Goal: Obtain resource: Obtain resource

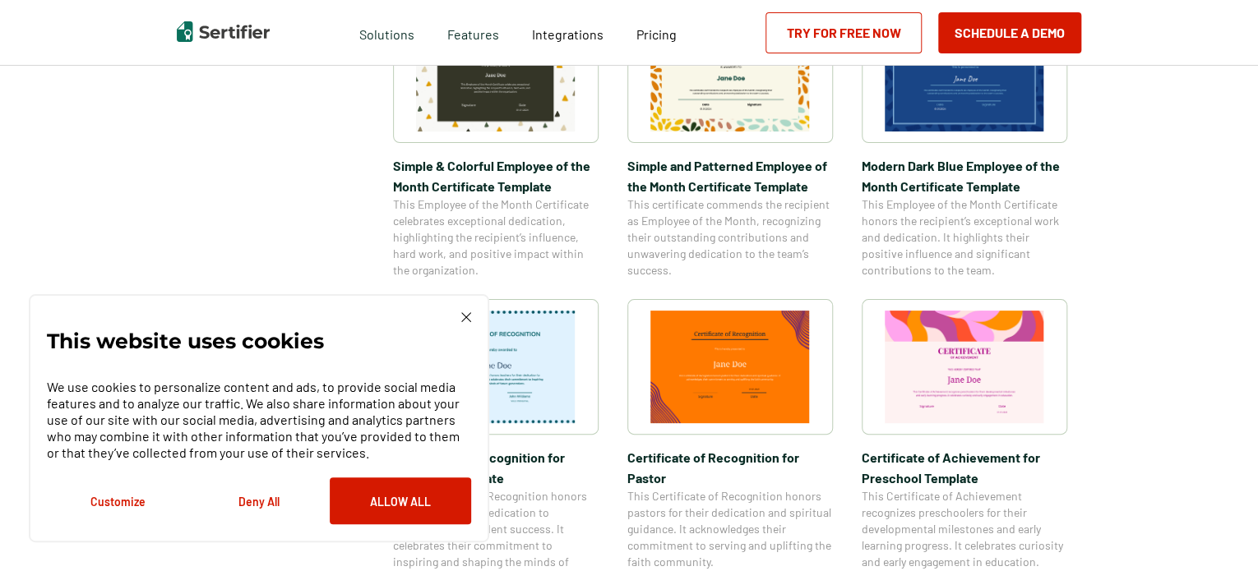
scroll to position [658, 0]
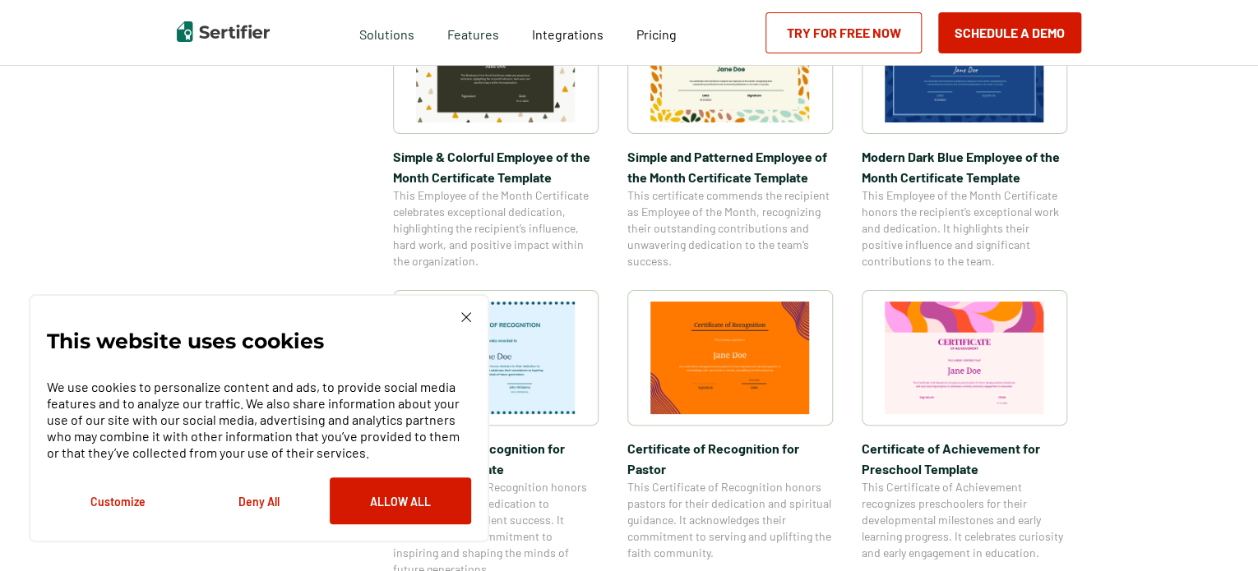
click at [266, 498] on button "Deny All" at bounding box center [258, 501] width 141 height 47
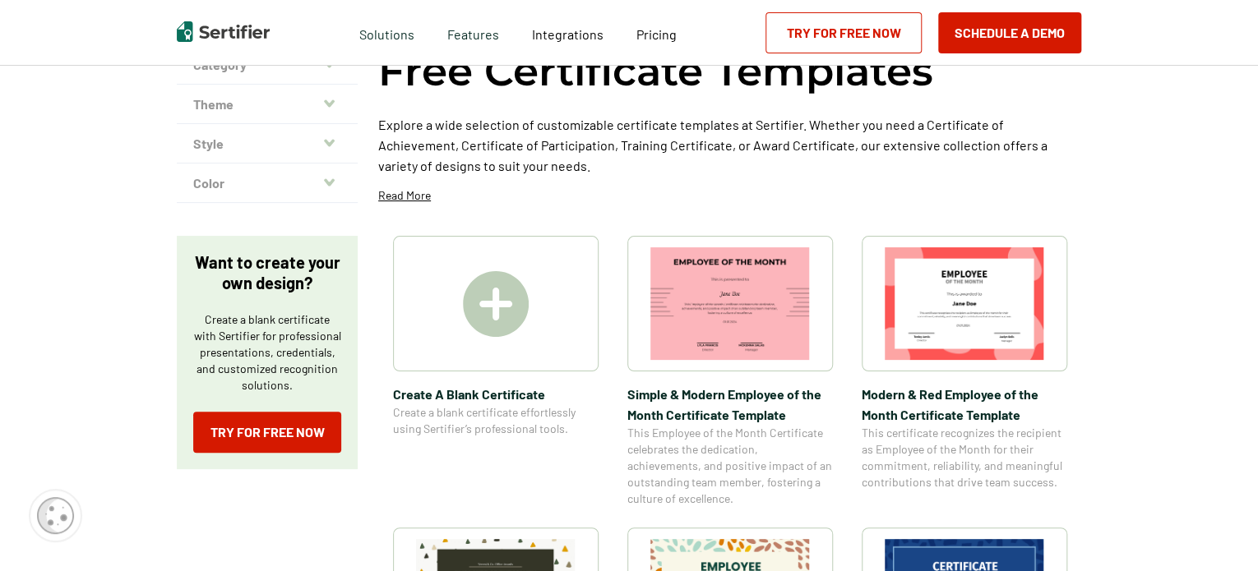
scroll to position [0, 0]
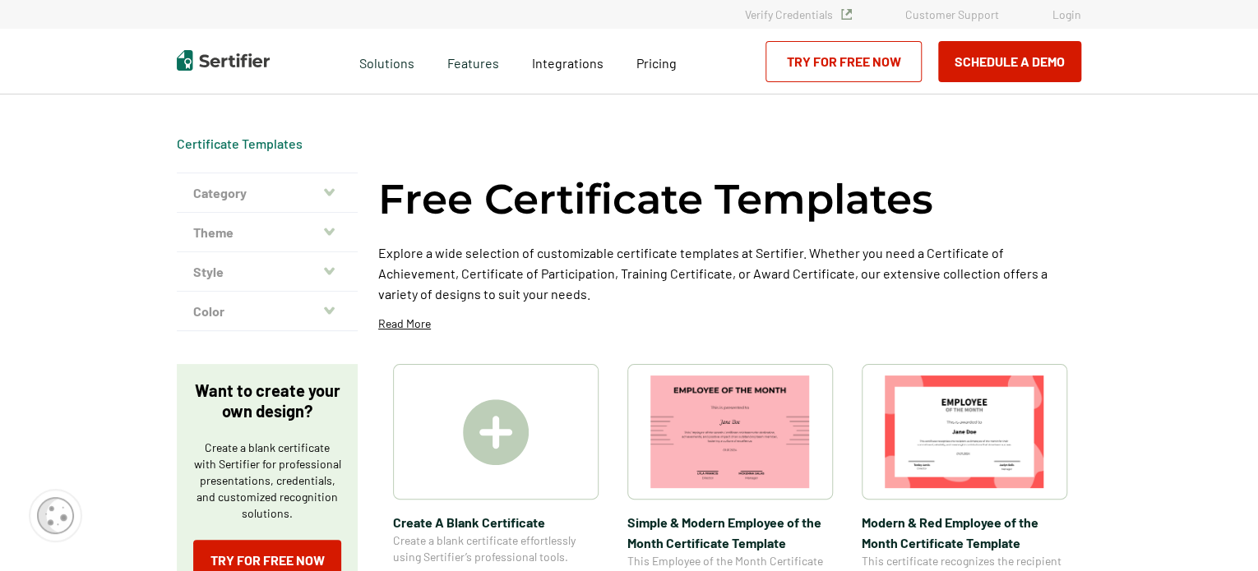
click at [330, 188] on icon "button" at bounding box center [329, 192] width 11 height 13
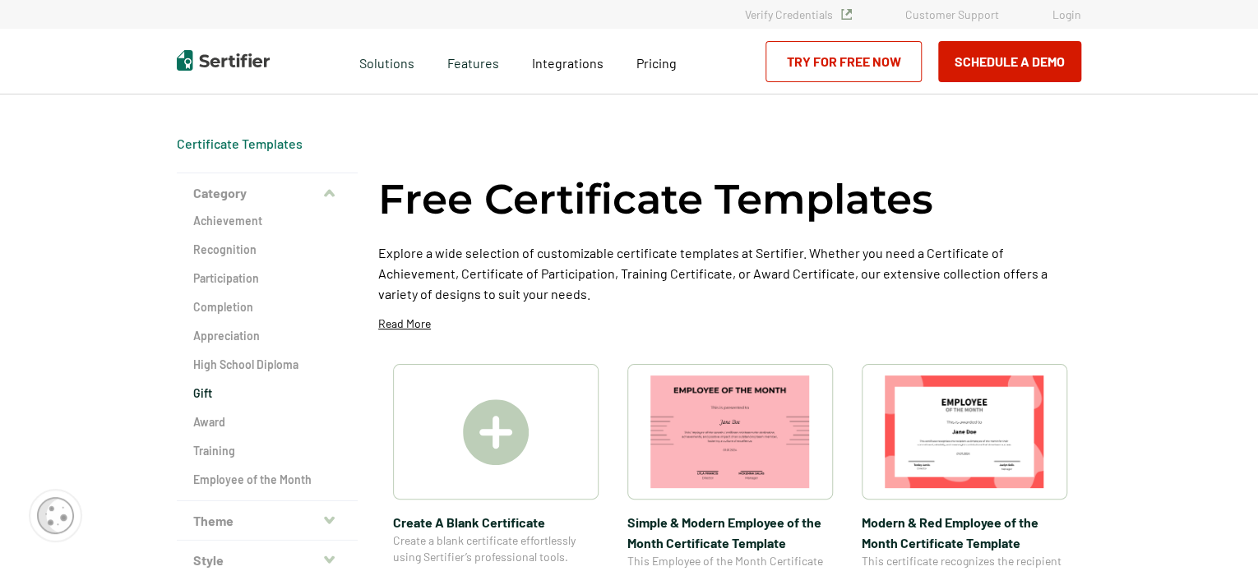
click at [204, 390] on h2 "Gift" at bounding box center [267, 394] width 148 height 16
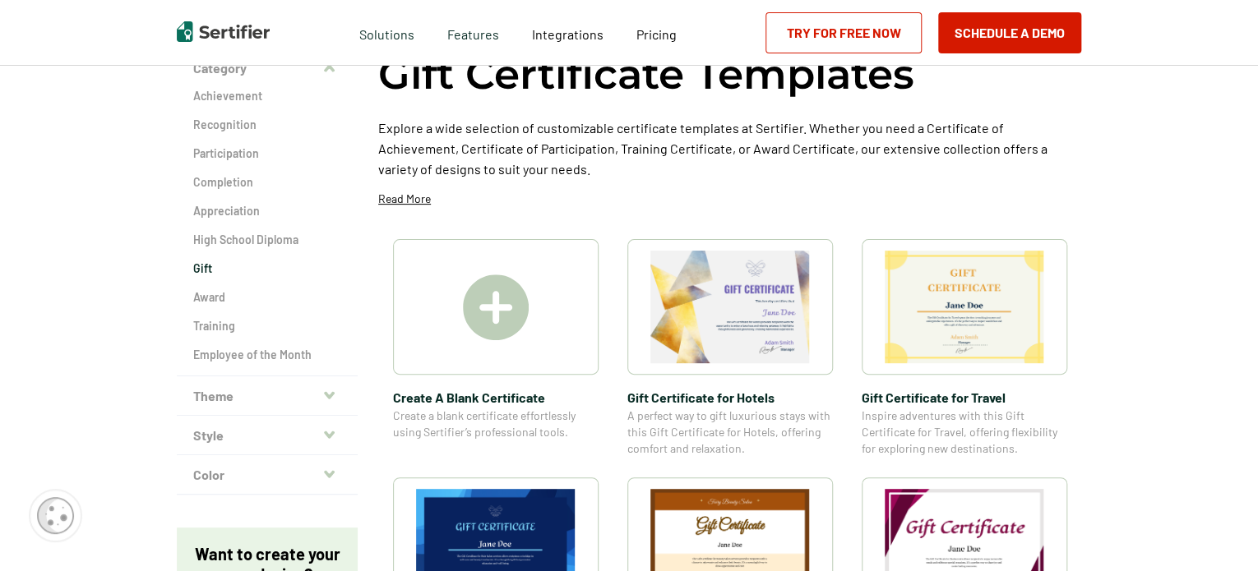
scroll to position [164, 0]
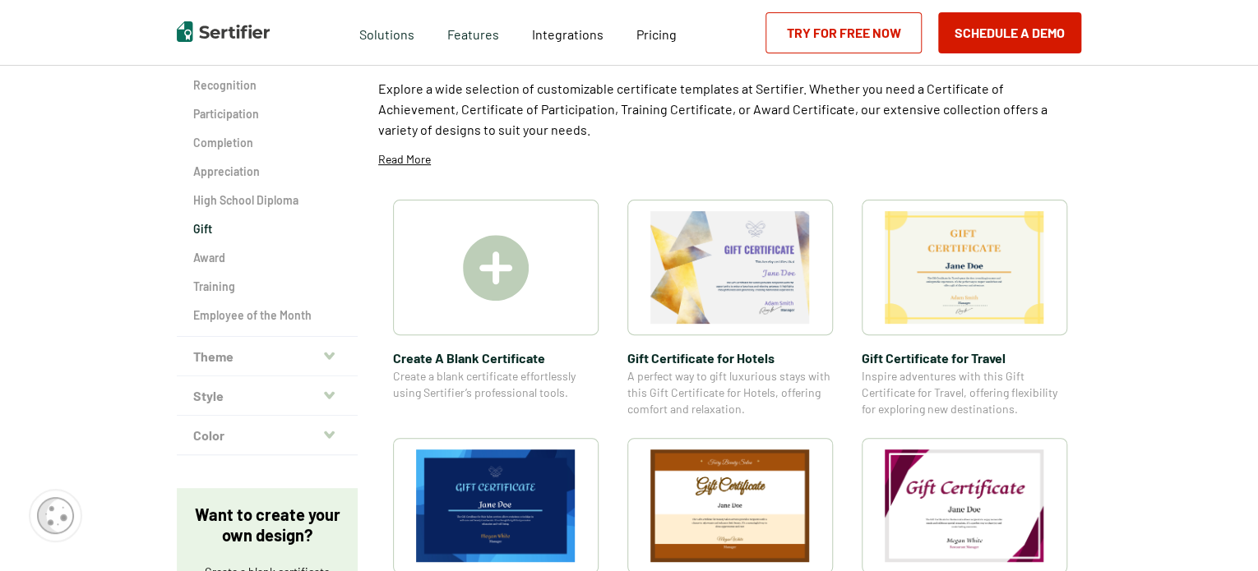
click at [763, 276] on img at bounding box center [729, 267] width 159 height 113
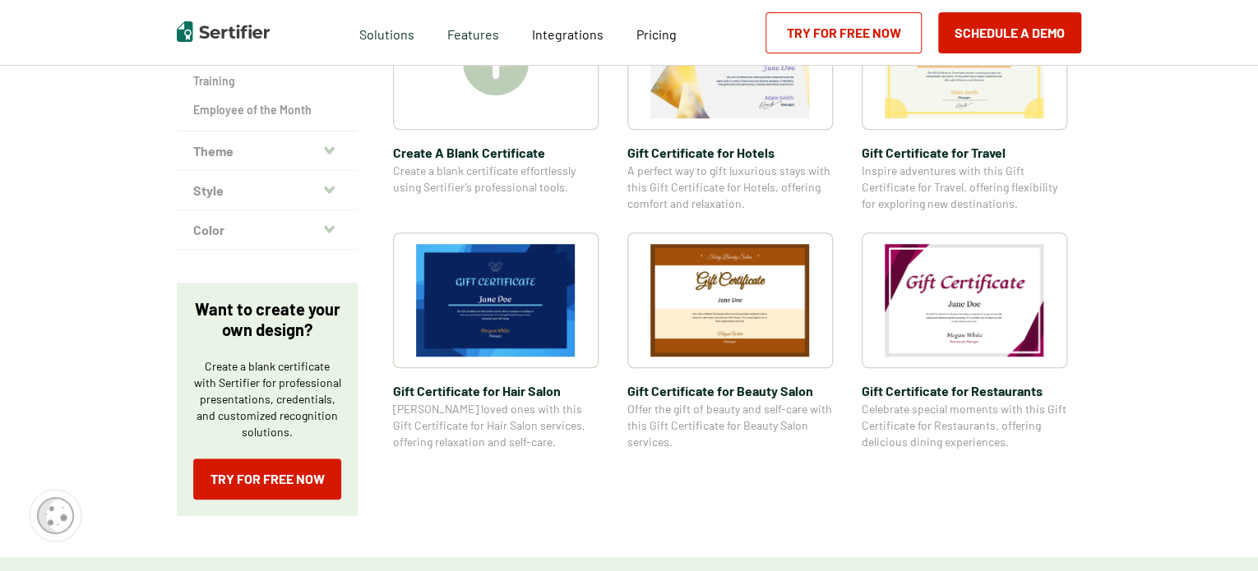
scroll to position [329, 0]
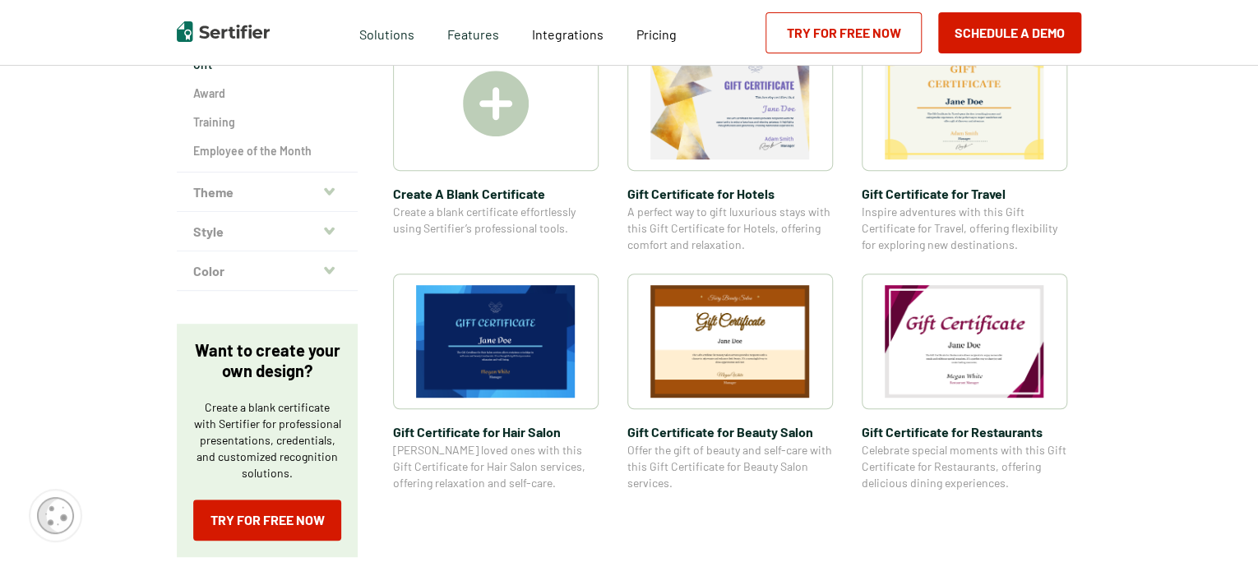
click at [957, 358] on img at bounding box center [963, 341] width 159 height 113
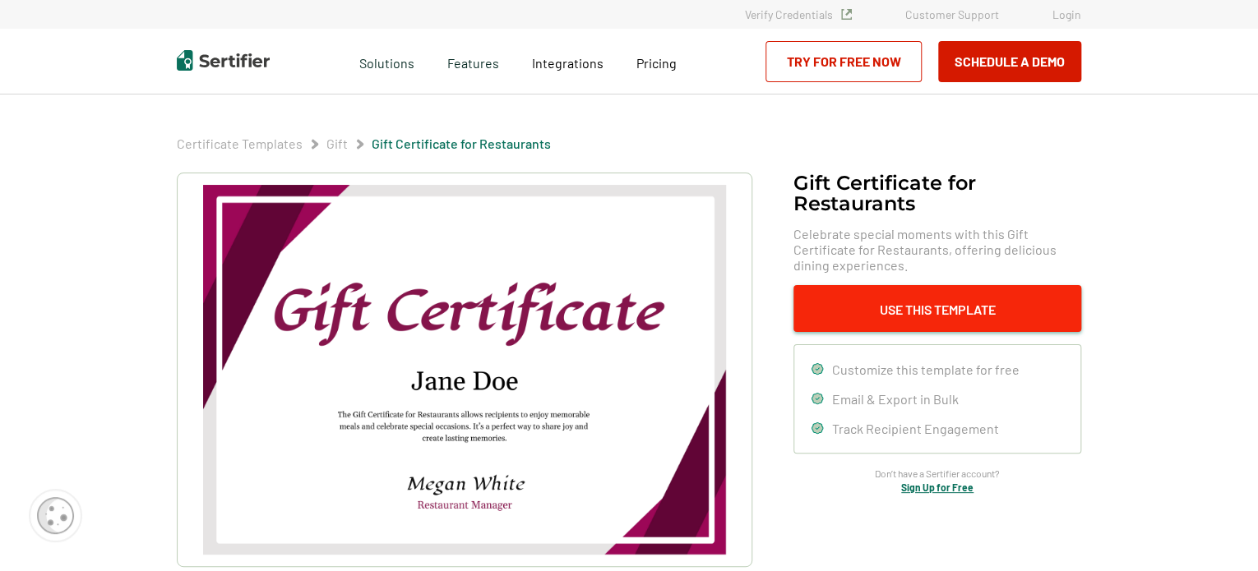
click at [960, 300] on button "Use This Template" at bounding box center [937, 308] width 288 height 47
